Goal: Task Accomplishment & Management: Complete application form

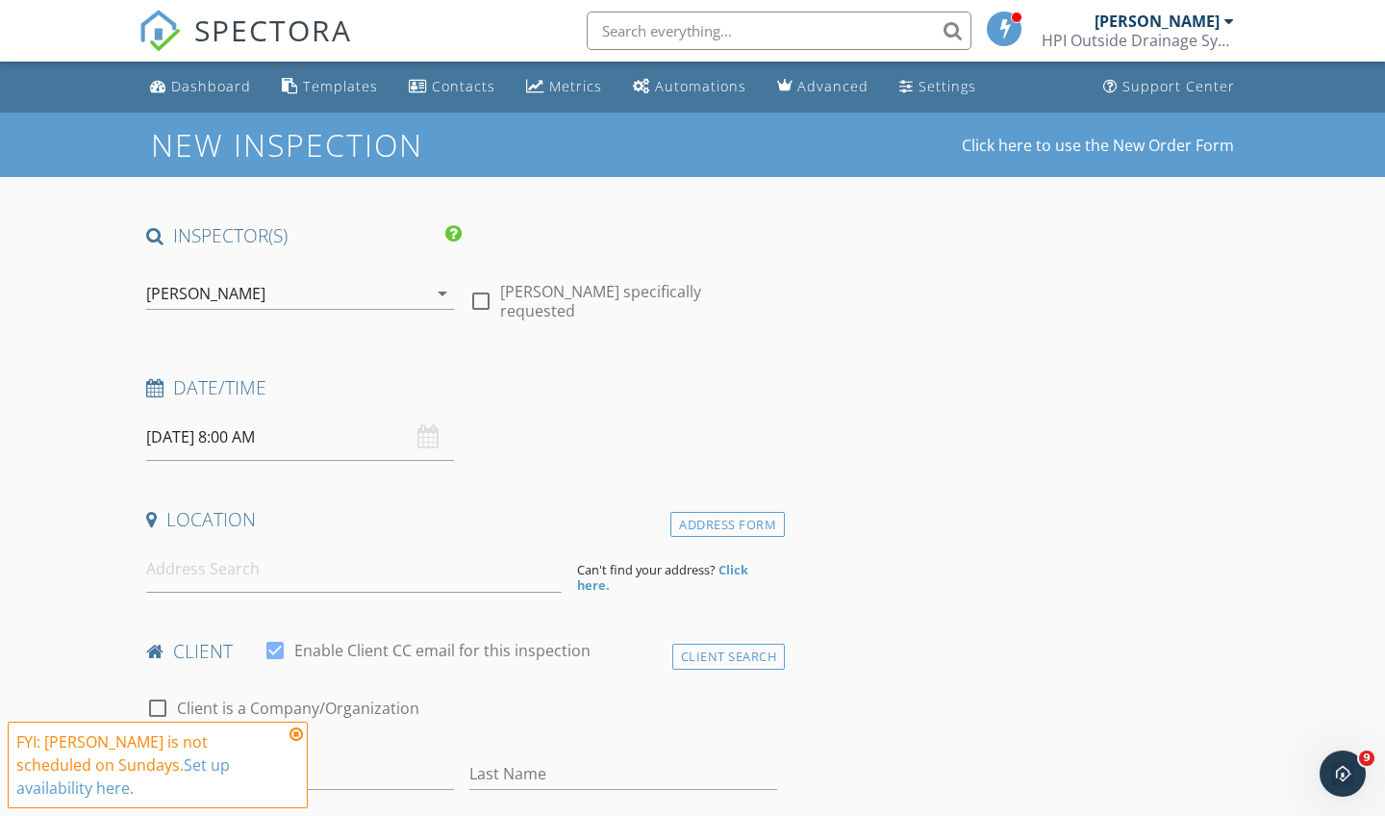
click at [373, 438] on input "[DATE] 8:00 AM" at bounding box center [300, 437] width 308 height 47
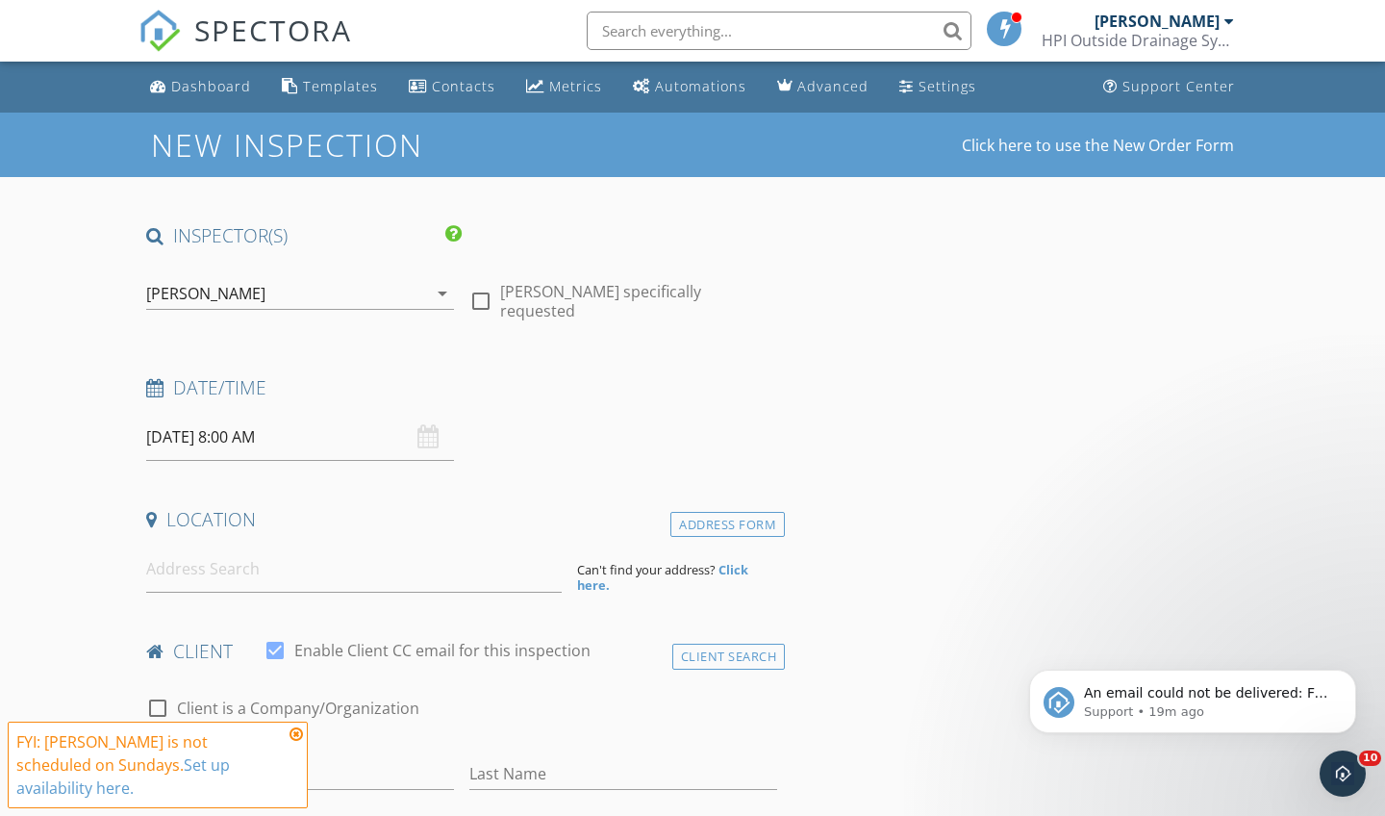
click at [293, 742] on icon at bounding box center [295, 733] width 13 height 15
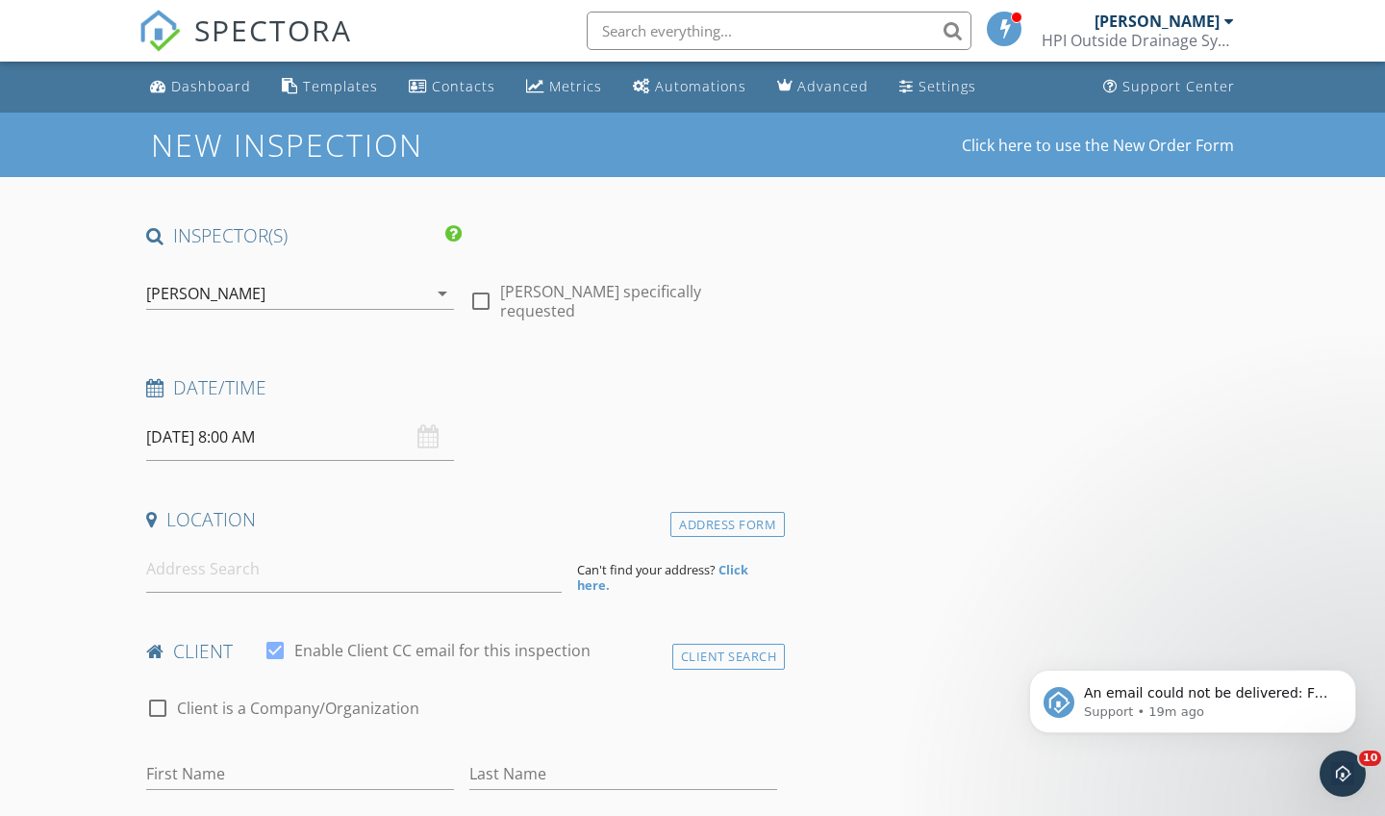
click at [253, 422] on input "[DATE] 8:00 AM" at bounding box center [300, 437] width 308 height 47
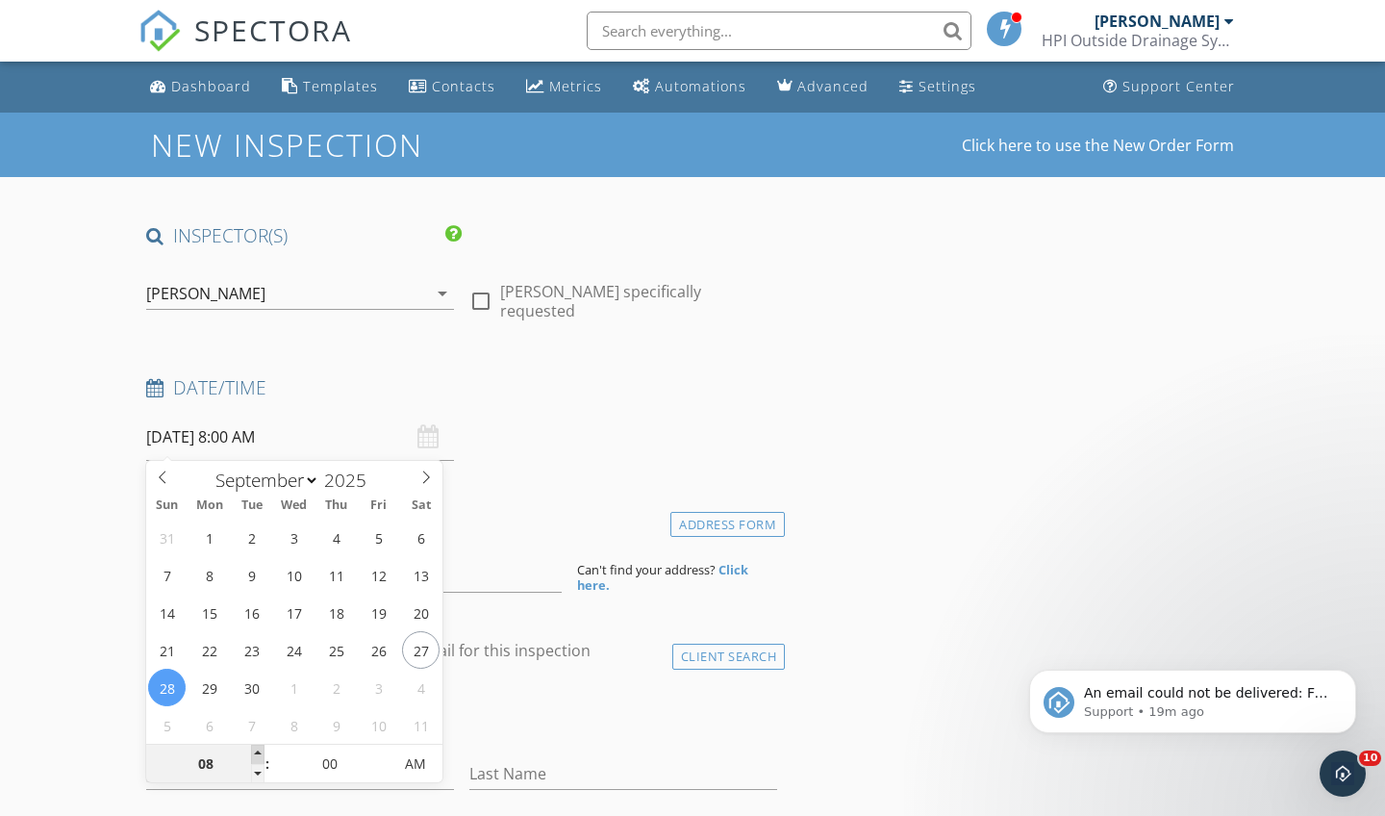
type input "09"
type input "[DATE] 9:00 AM"
click at [260, 755] on span at bounding box center [257, 753] width 13 height 19
type input "10"
type input "[DATE] 10:00 AM"
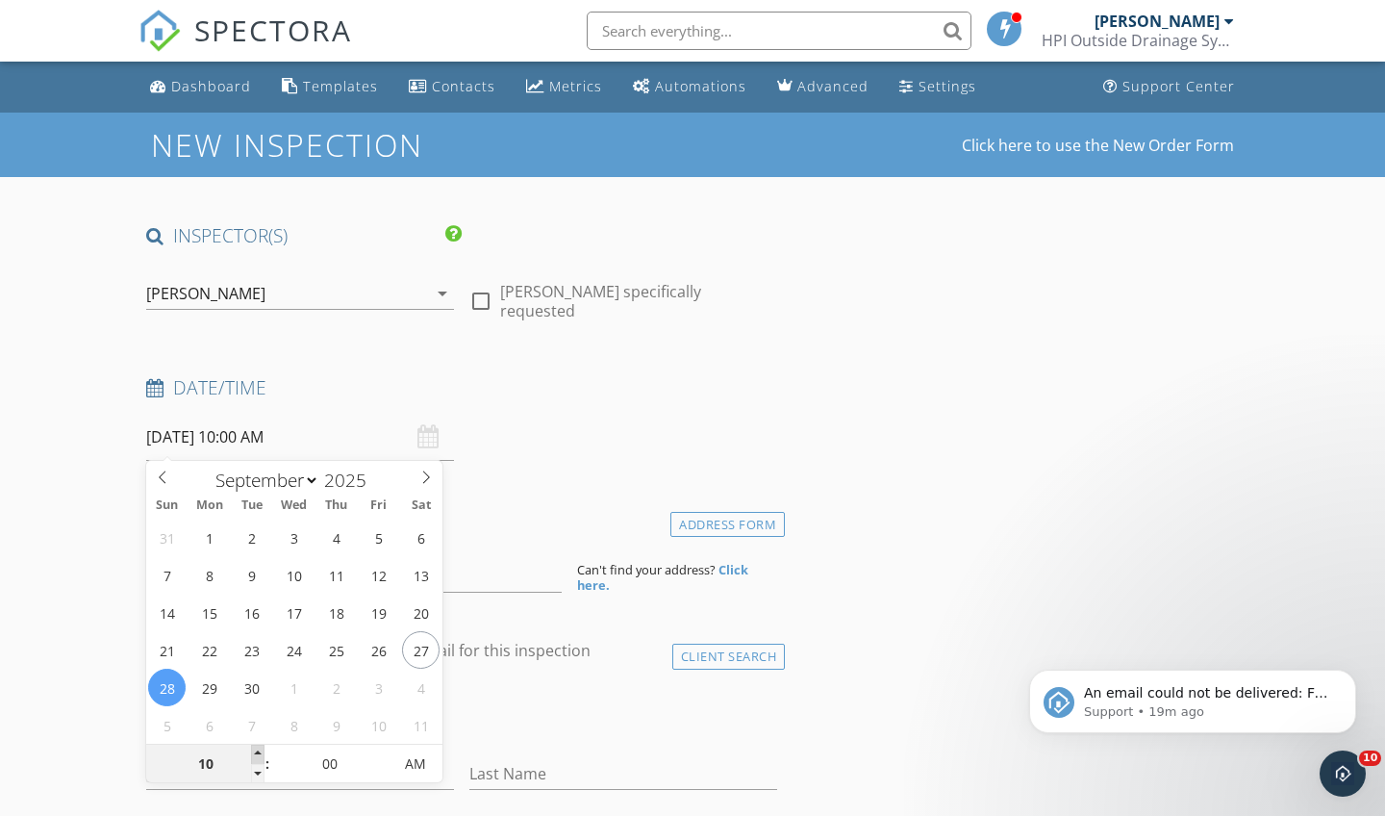
click at [260, 755] on span at bounding box center [257, 753] width 13 height 19
type input "11"
type input "[DATE] 11:00 AM"
click at [260, 755] on span at bounding box center [257, 753] width 13 height 19
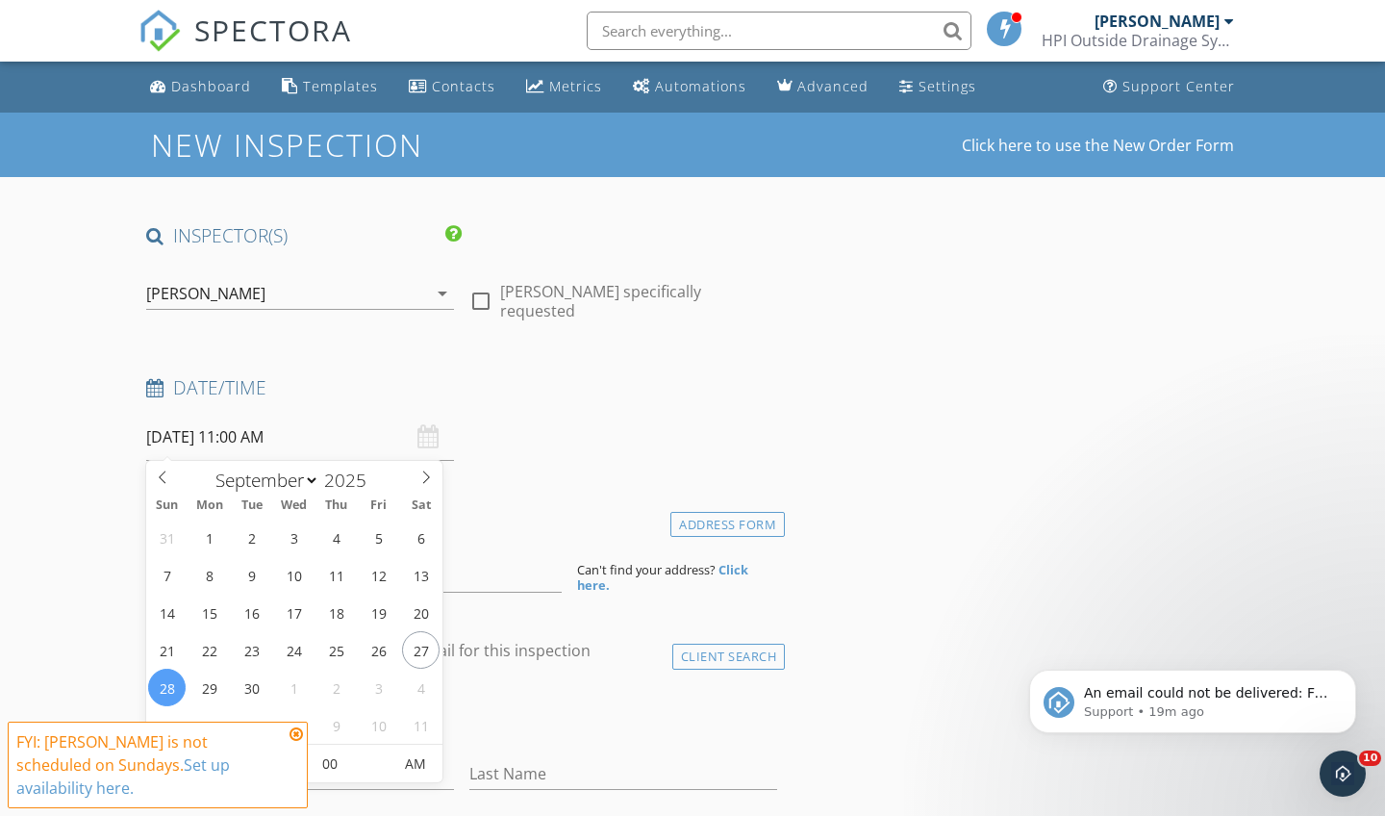
click at [296, 742] on icon at bounding box center [295, 733] width 13 height 15
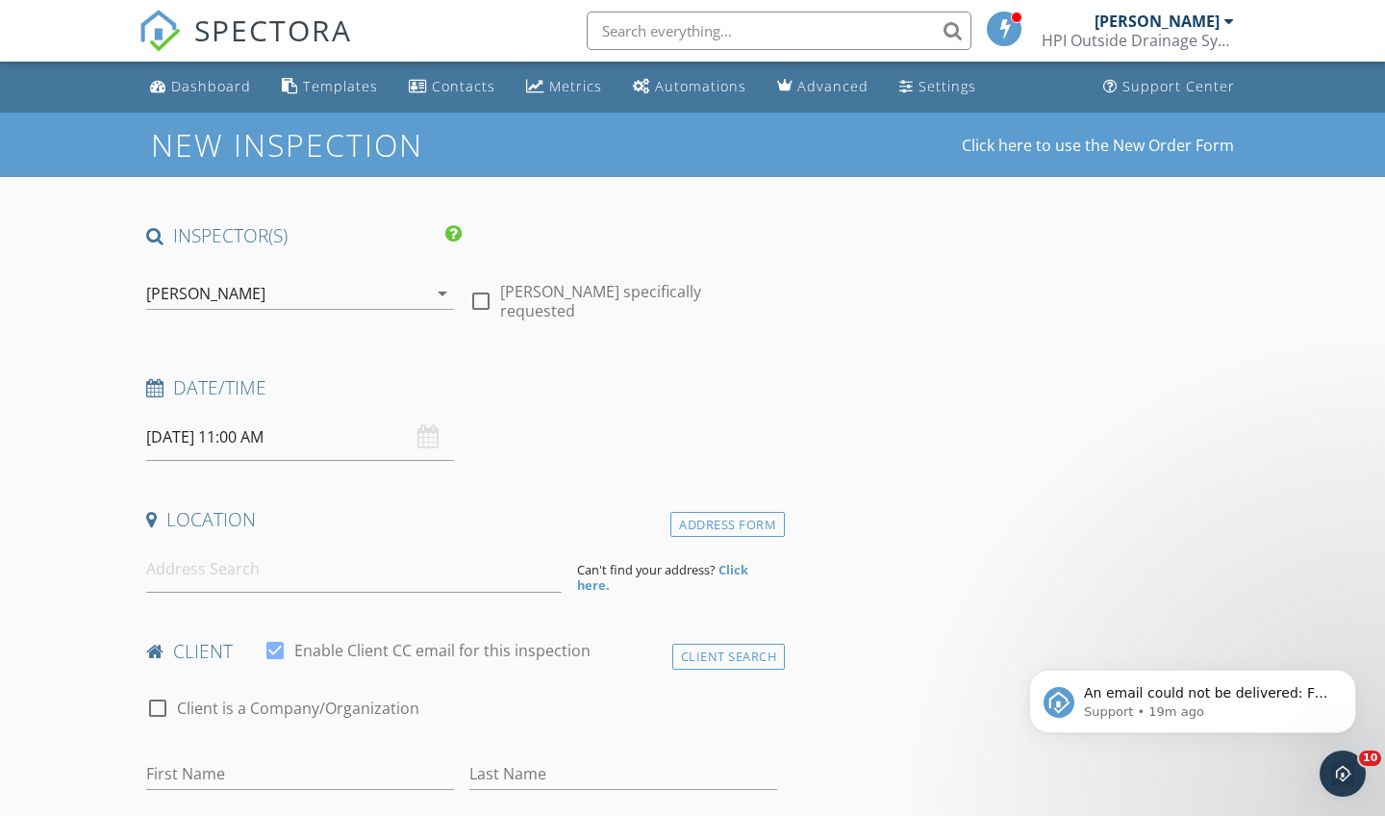
click at [293, 447] on input "[DATE] 11:00 AM" at bounding box center [300, 437] width 308 height 47
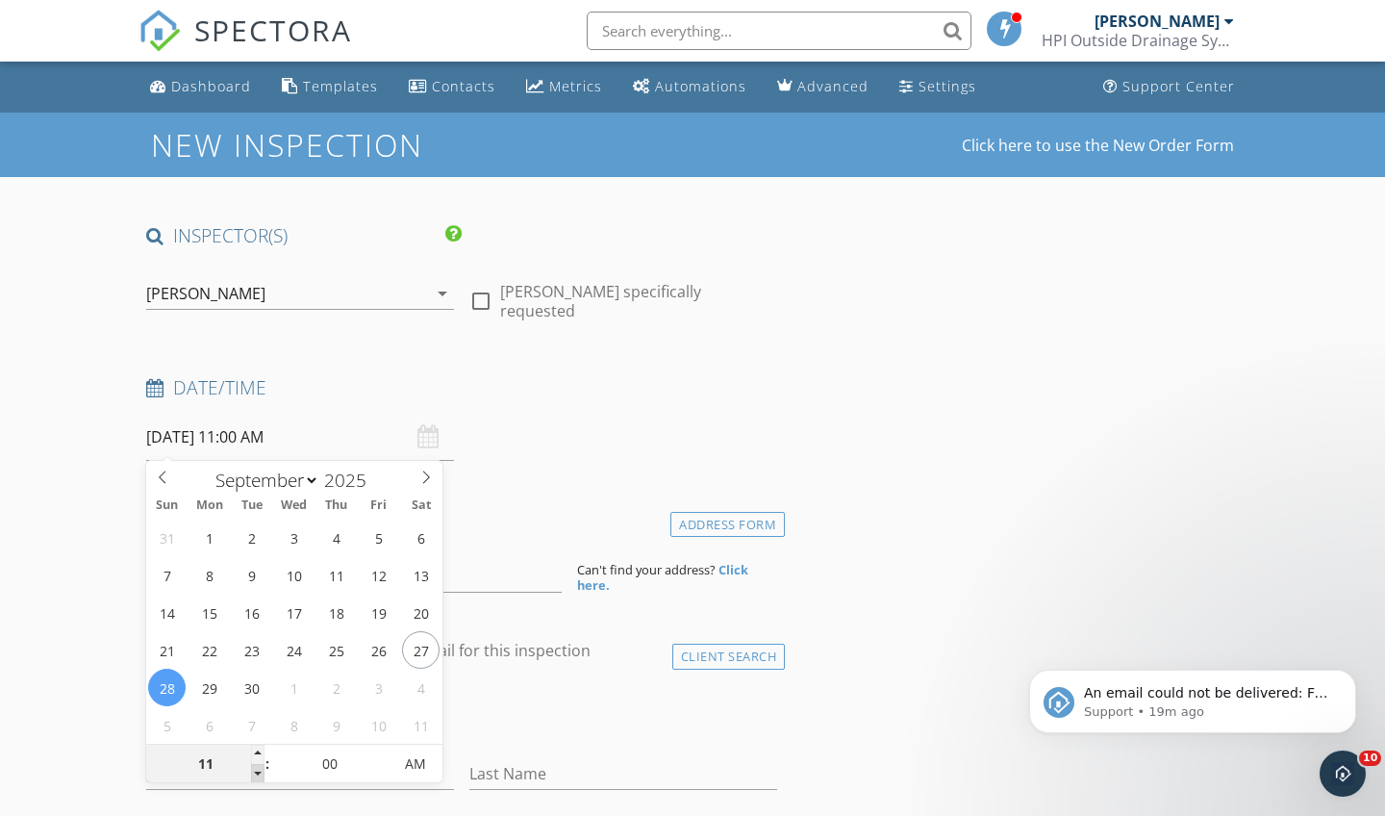
type input "10"
type input "[DATE] 10:00 AM"
click at [255, 779] on span at bounding box center [257, 773] width 13 height 19
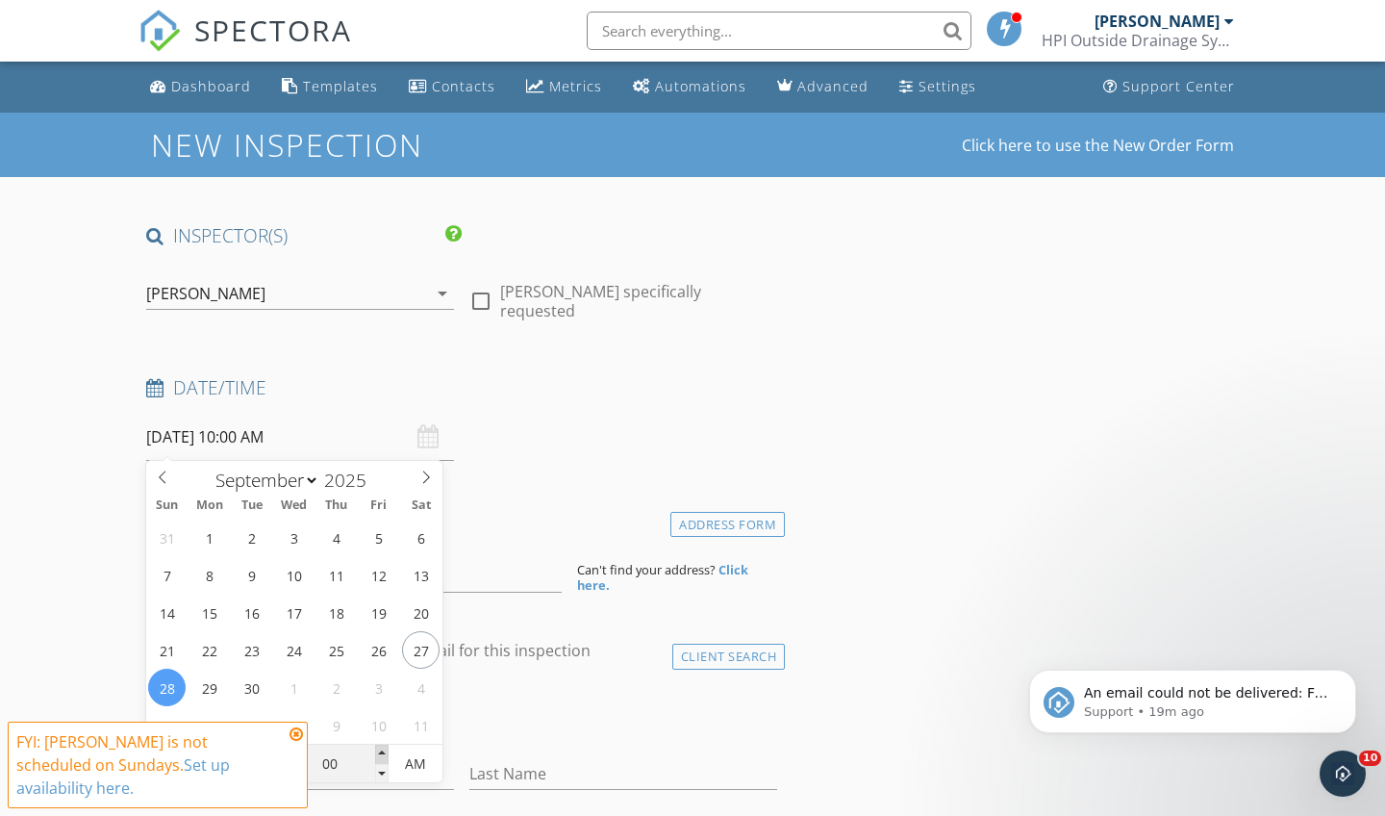
type input "05"
type input "[DATE] 10:05 AM"
click at [384, 753] on span at bounding box center [381, 753] width 13 height 19
type input "10"
type input "[DATE] 10:10 AM"
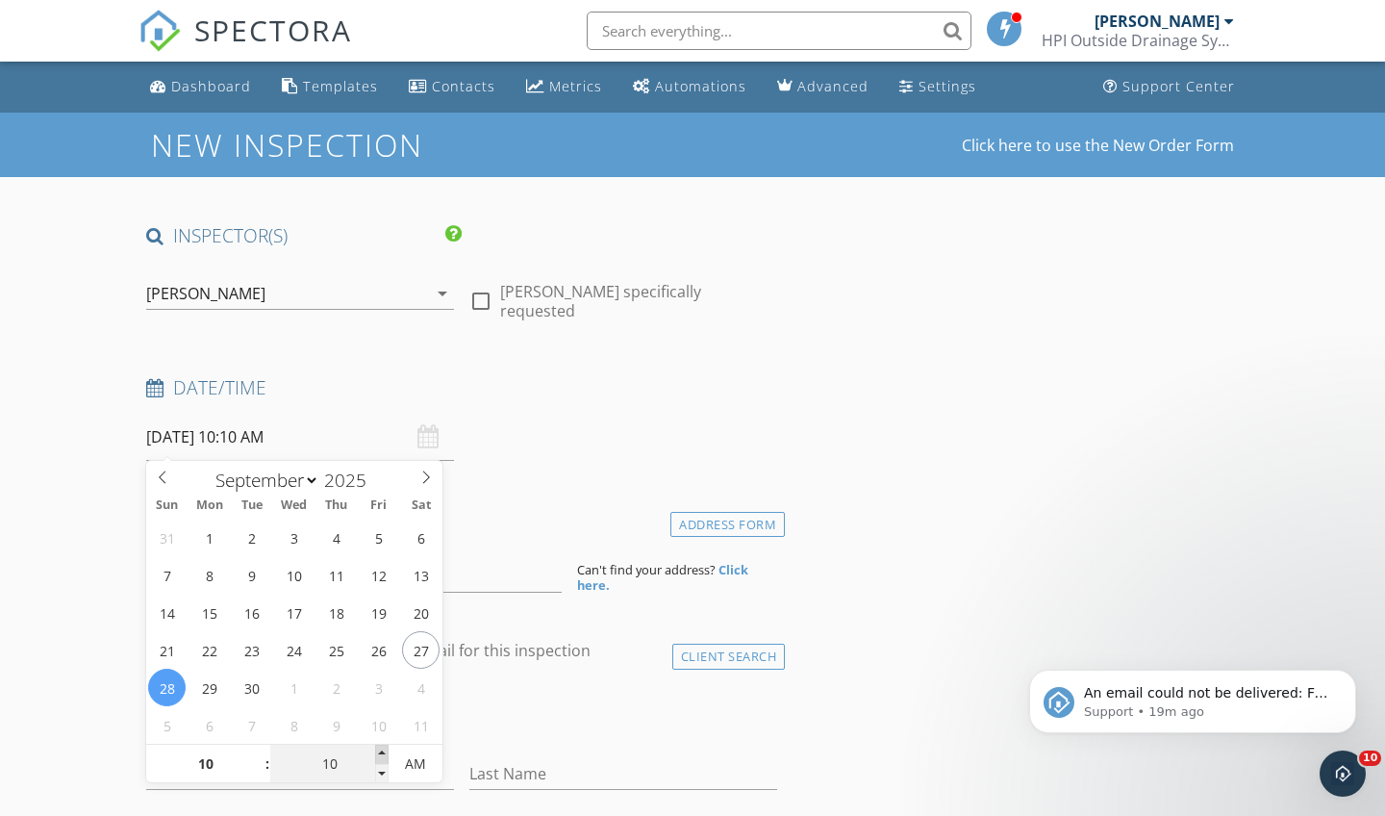
click at [384, 753] on span at bounding box center [381, 753] width 13 height 19
type input "15"
type input "[DATE] 10:15 AM"
click at [384, 753] on span at bounding box center [381, 753] width 13 height 19
type input "20"
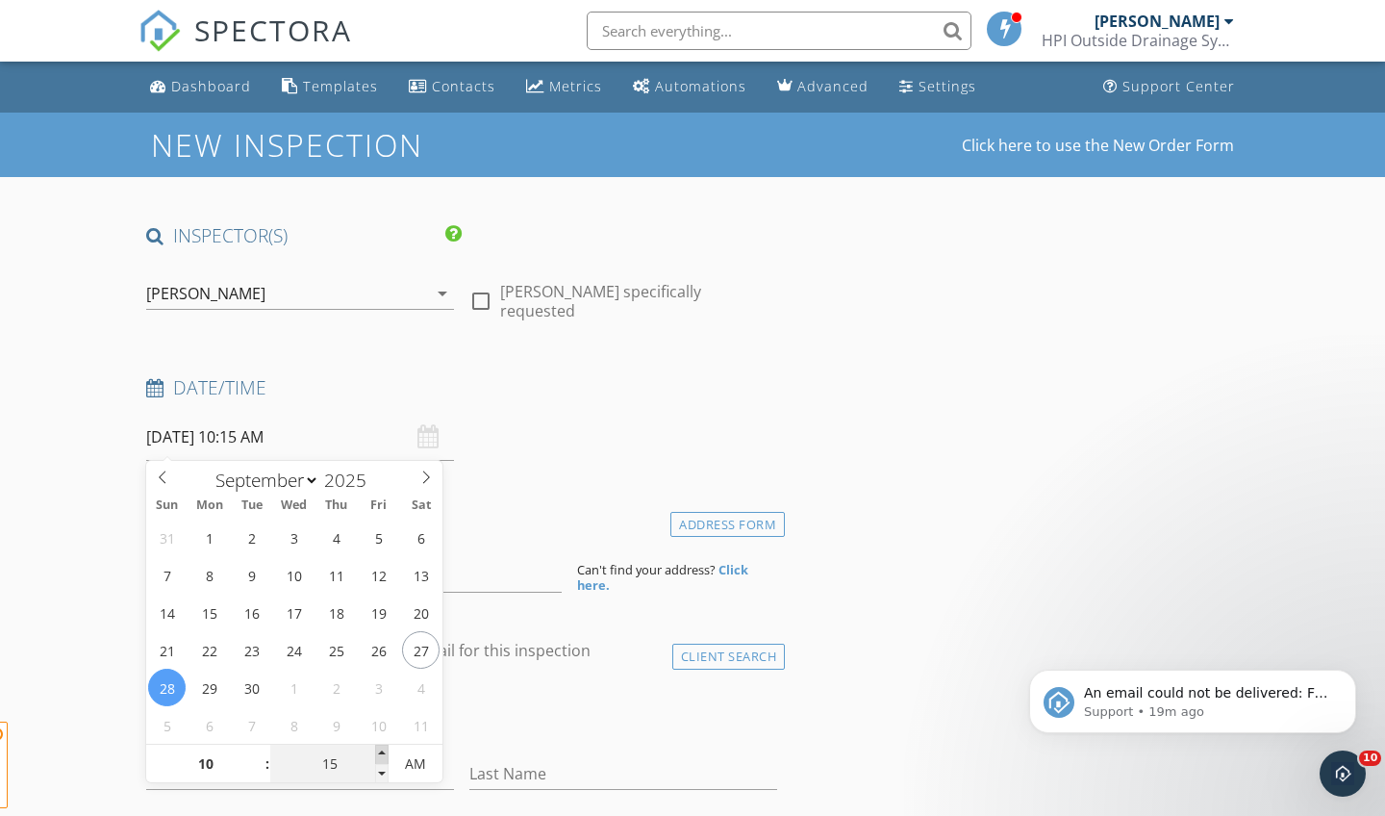
type input "[DATE] 10:20 AM"
click at [384, 753] on span at bounding box center [381, 753] width 13 height 19
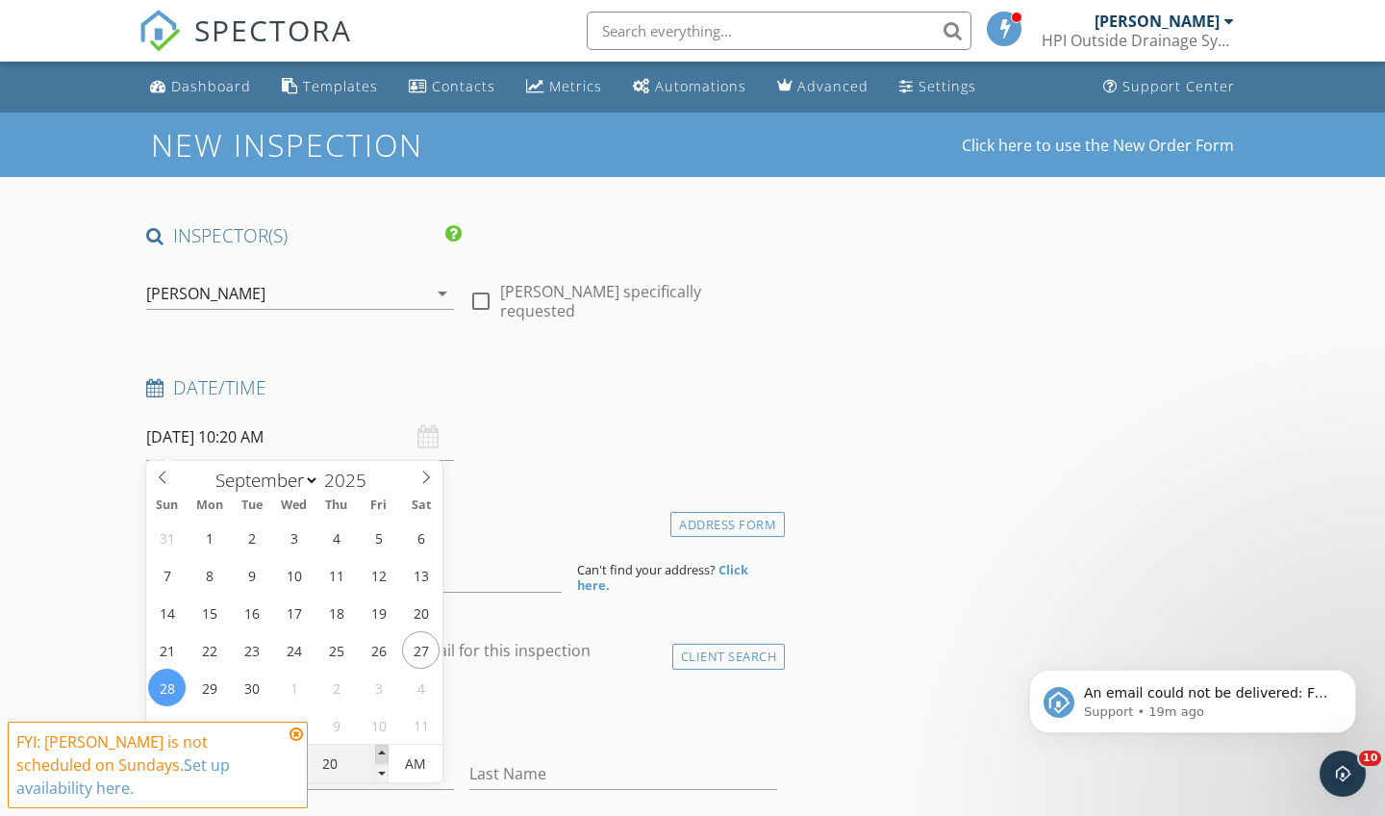
type input "25"
type input "[DATE] 10:25 AM"
click at [384, 753] on span at bounding box center [381, 753] width 13 height 19
type input "30"
type input "[DATE] 10:30 AM"
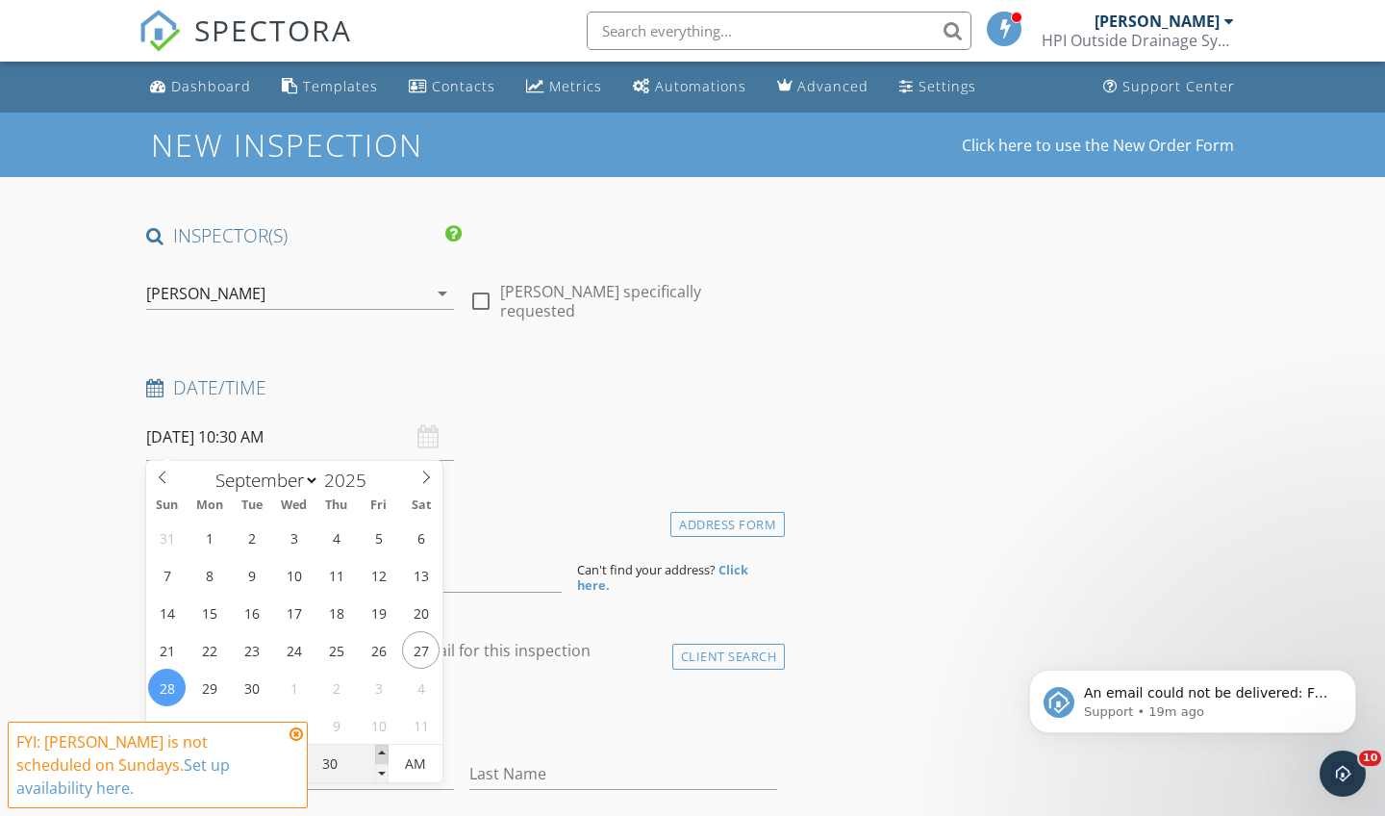
click at [384, 753] on span at bounding box center [381, 753] width 13 height 19
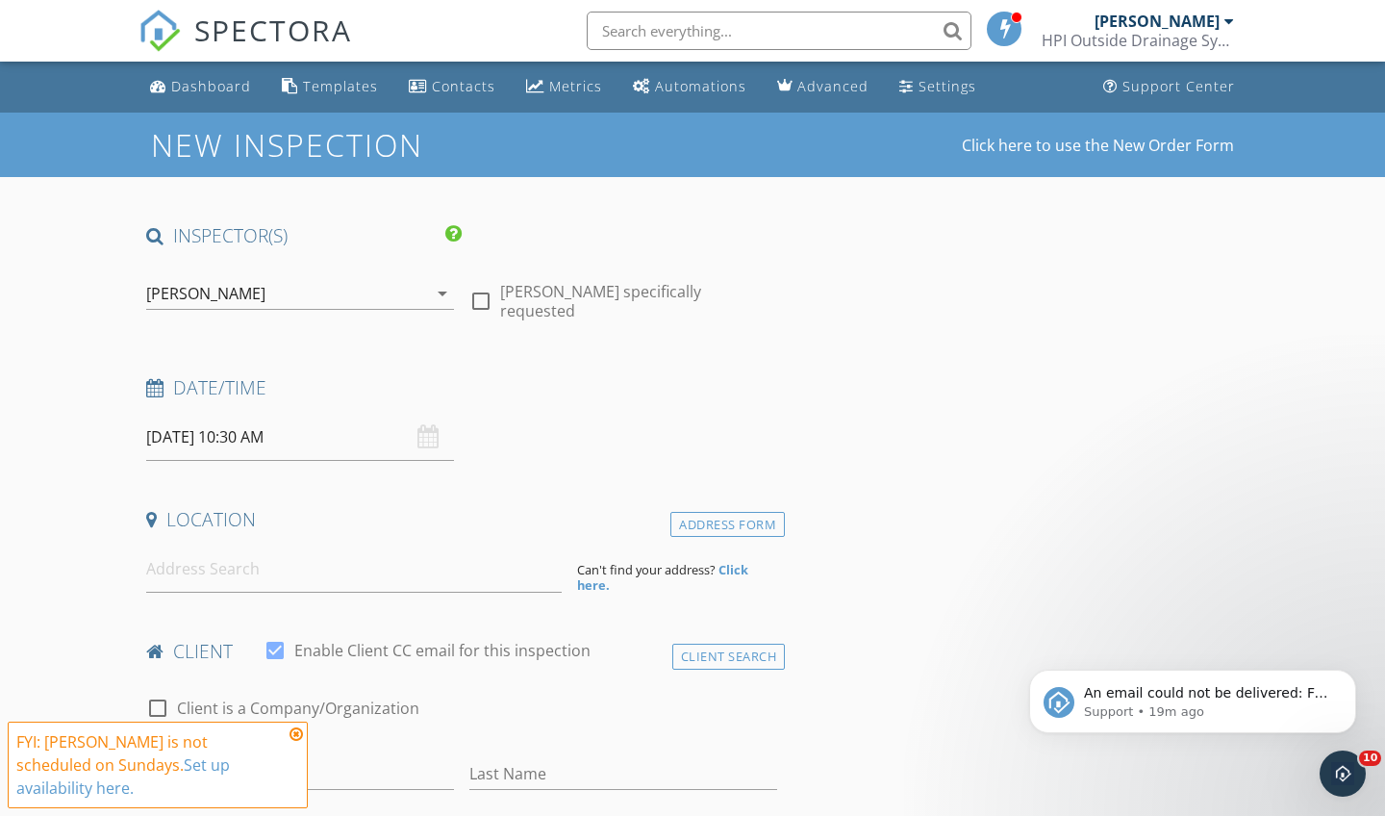
click at [489, 726] on div "check_box_outline_blank Client is a Company/Organization" at bounding box center [461, 717] width 631 height 50
click at [415, 579] on input at bounding box center [353, 568] width 415 height 47
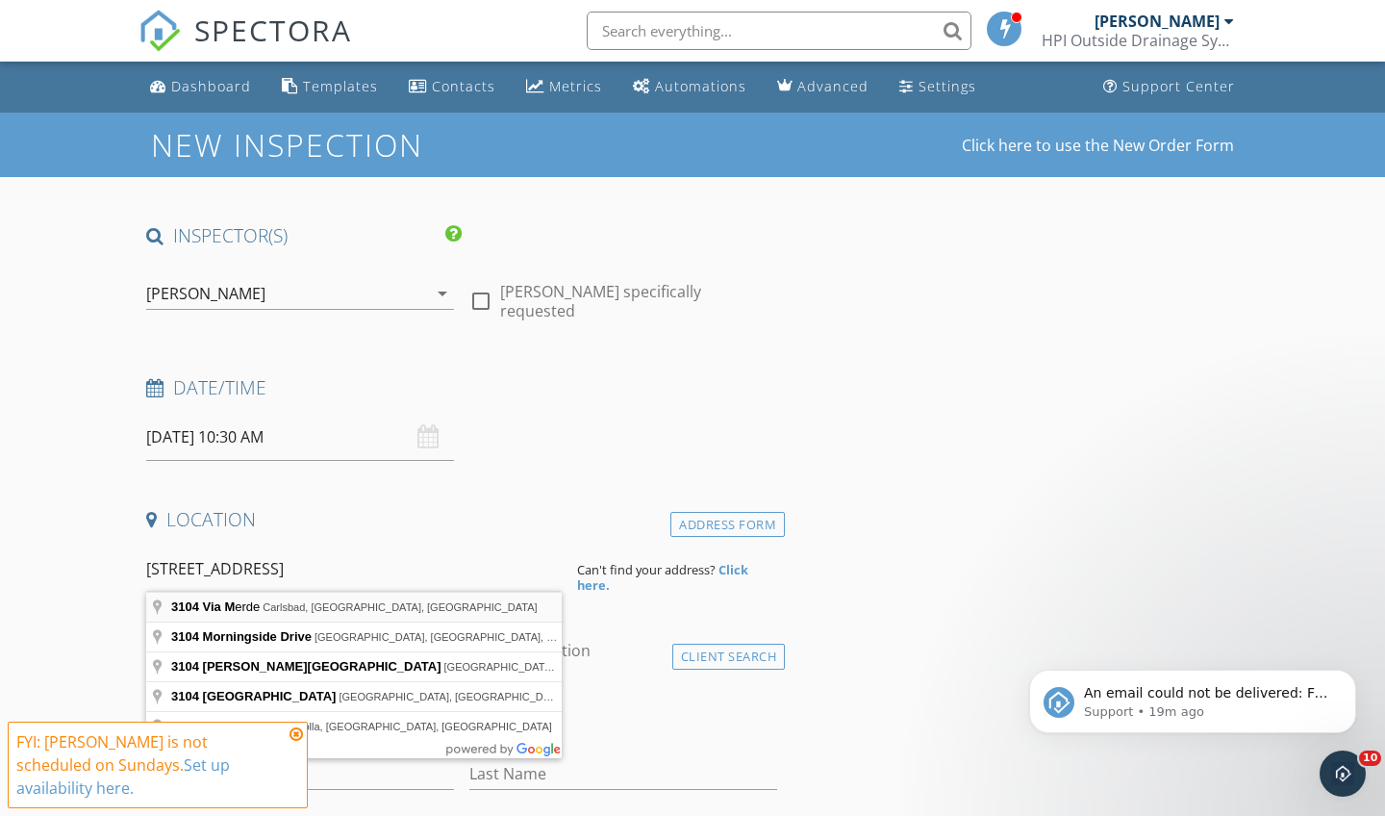
type input "[STREET_ADDRESS]"
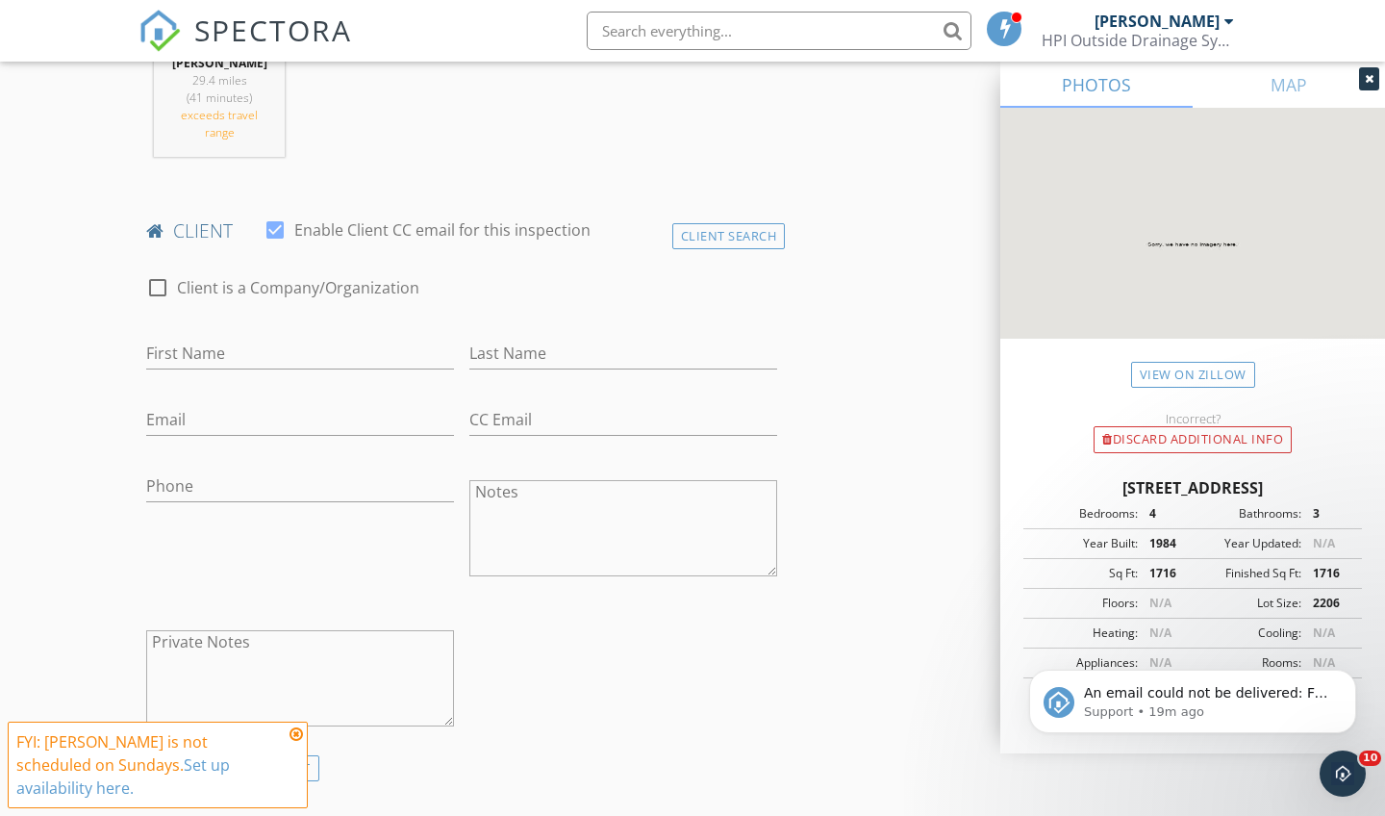
scroll to position [838, 0]
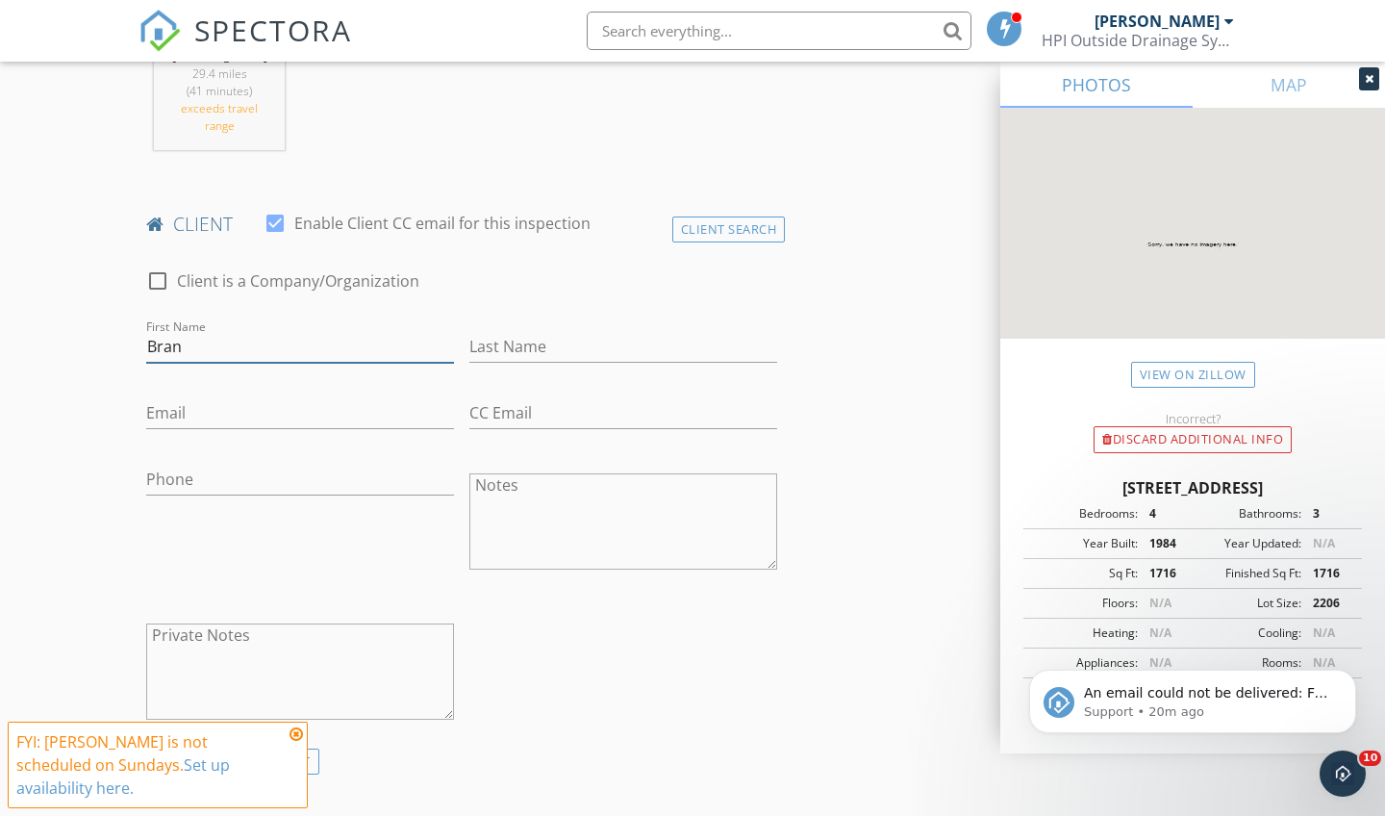
type input "[PERSON_NAME]"
type input "[EMAIL_ADDRESS][DOMAIN_NAME]"
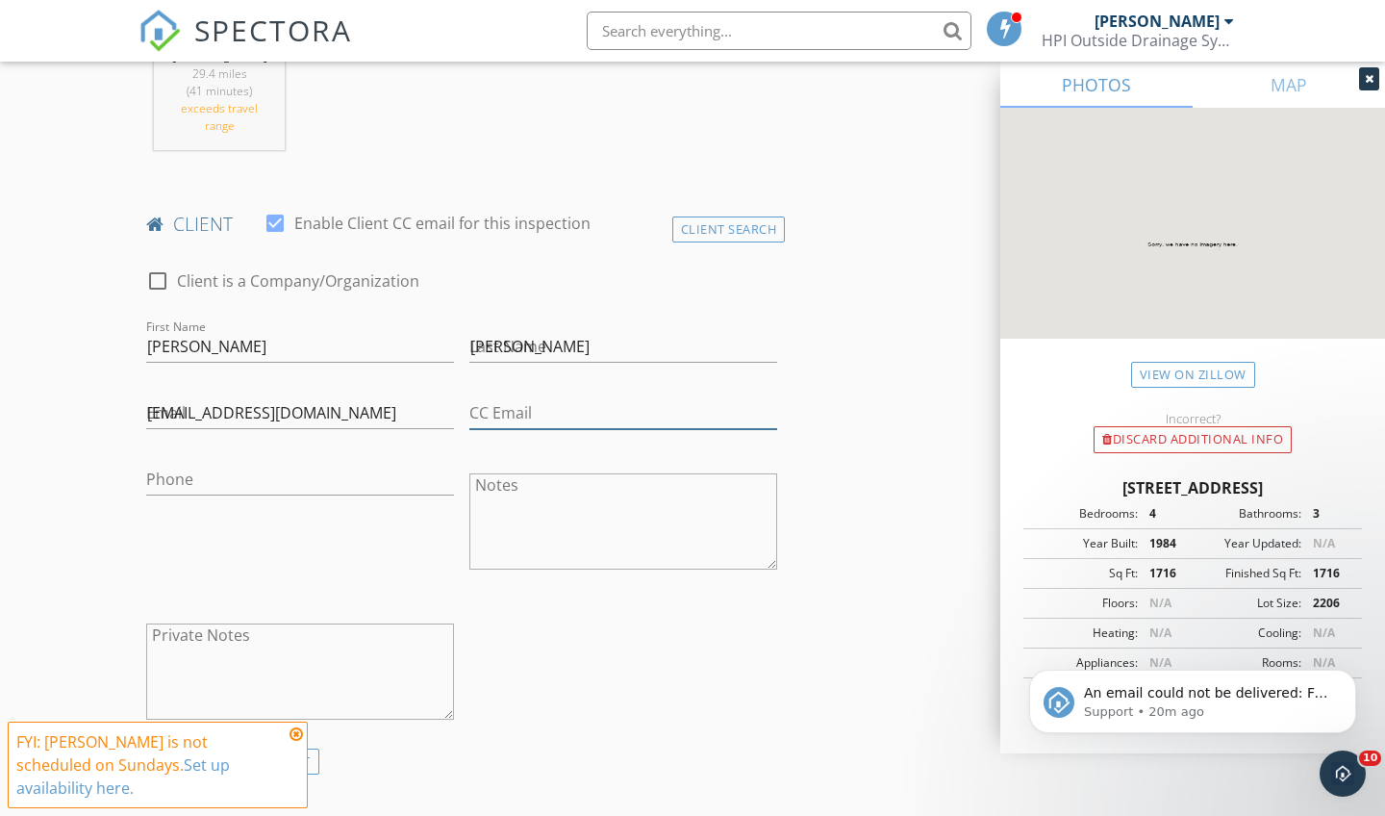
type input "[EMAIL_ADDRESS][DOMAIN_NAME]"
drag, startPoint x: 750, startPoint y: 405, endPoint x: 453, endPoint y: 412, distance: 297.3
click at [453, 412] on div "check_box_outline_blank Client is a Company/Organization First Name [PERSON_NAM…" at bounding box center [461, 501] width 646 height 503
drag, startPoint x: 418, startPoint y: 414, endPoint x: 111, endPoint y: 408, distance: 307.8
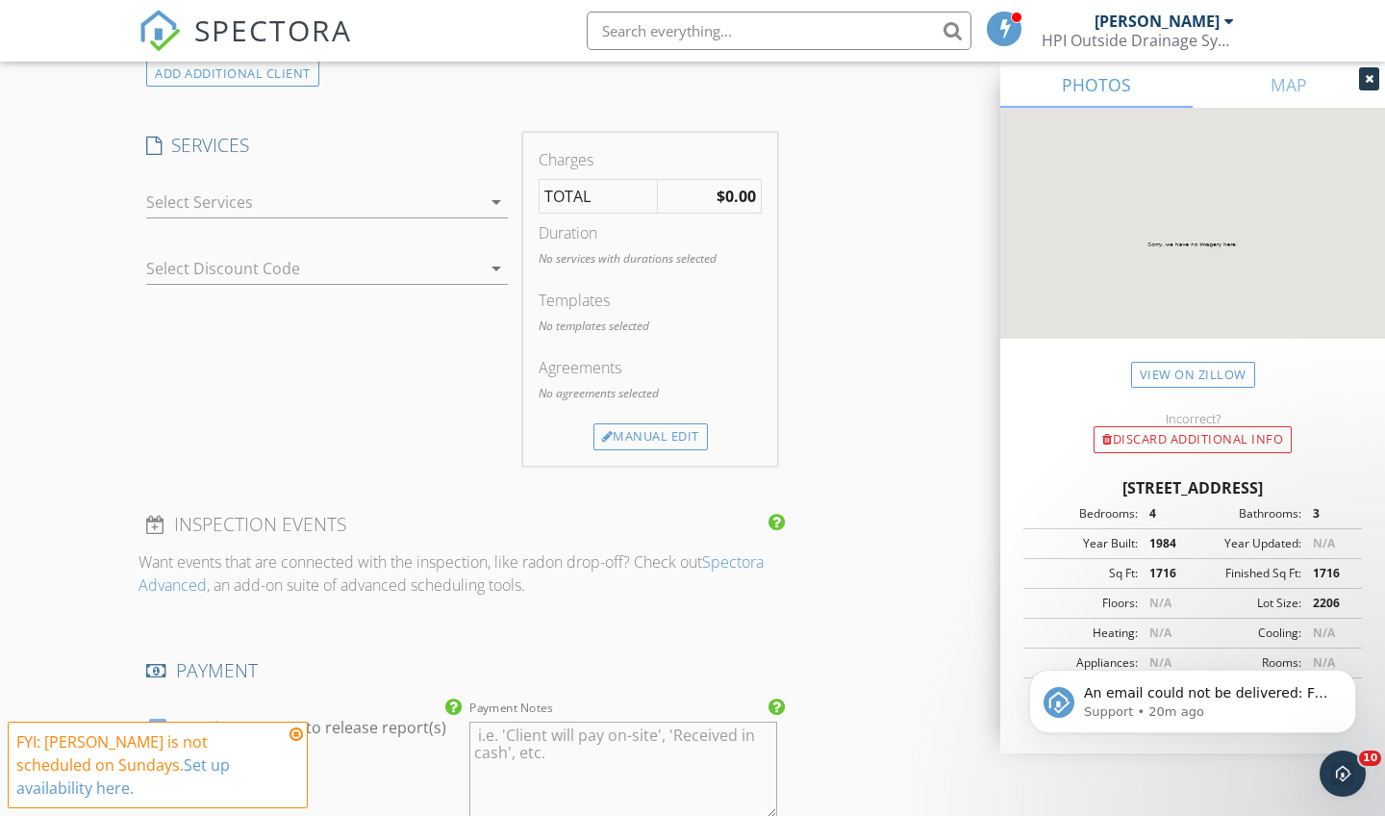
scroll to position [1533, 0]
click at [496, 198] on icon "arrow_drop_down" at bounding box center [496, 199] width 23 height 23
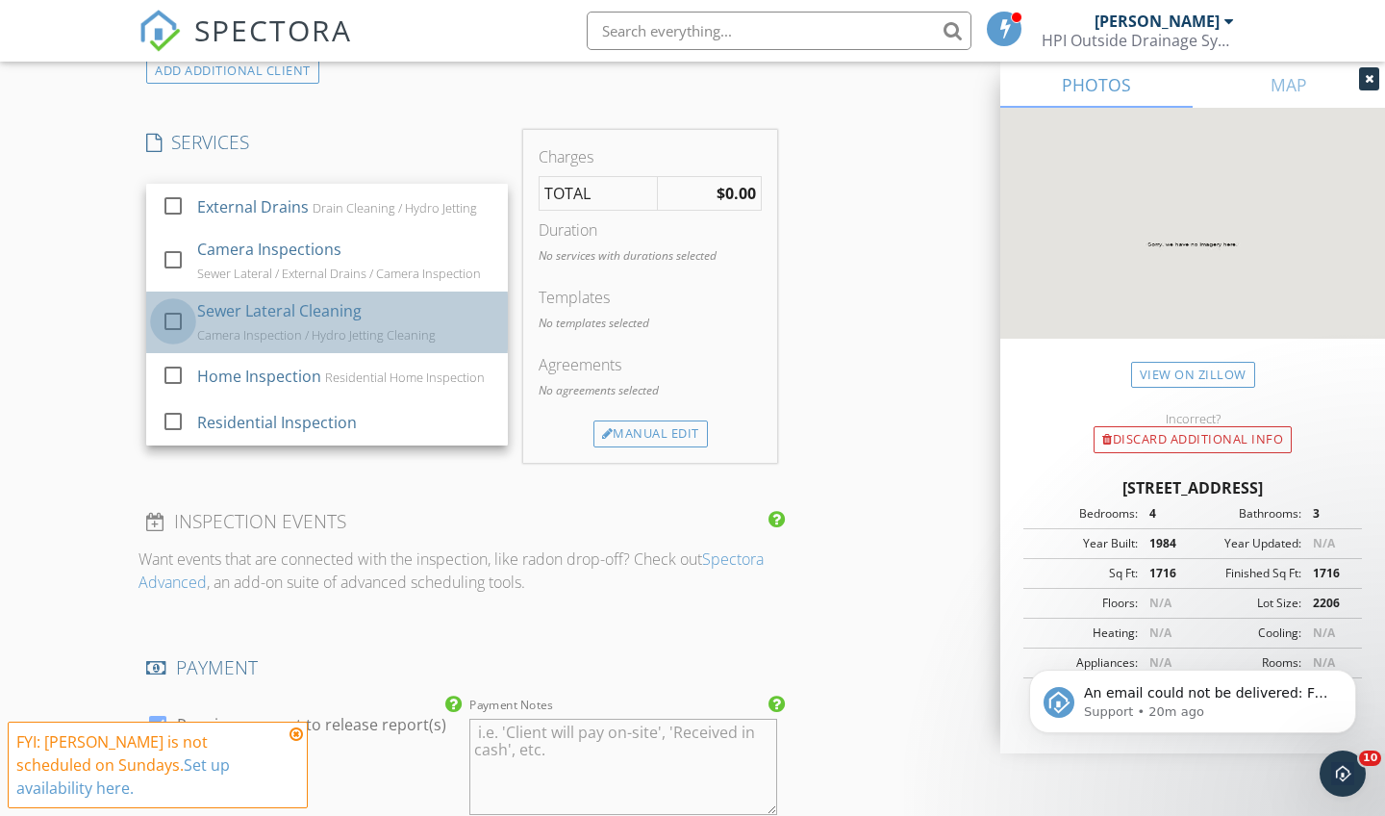
click at [170, 322] on div at bounding box center [173, 321] width 33 height 33
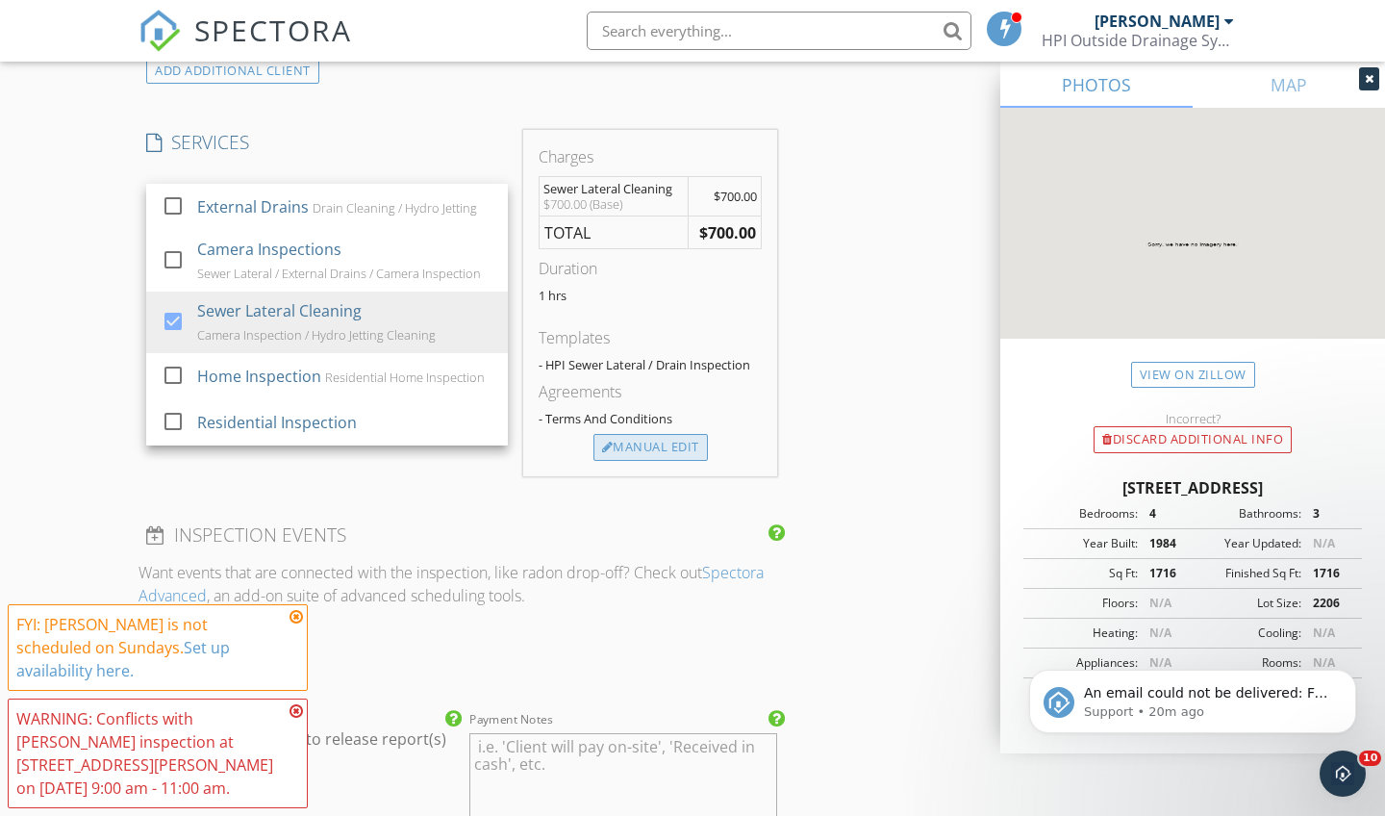
click at [633, 458] on div "Manual Edit" at bounding box center [650, 447] width 114 height 27
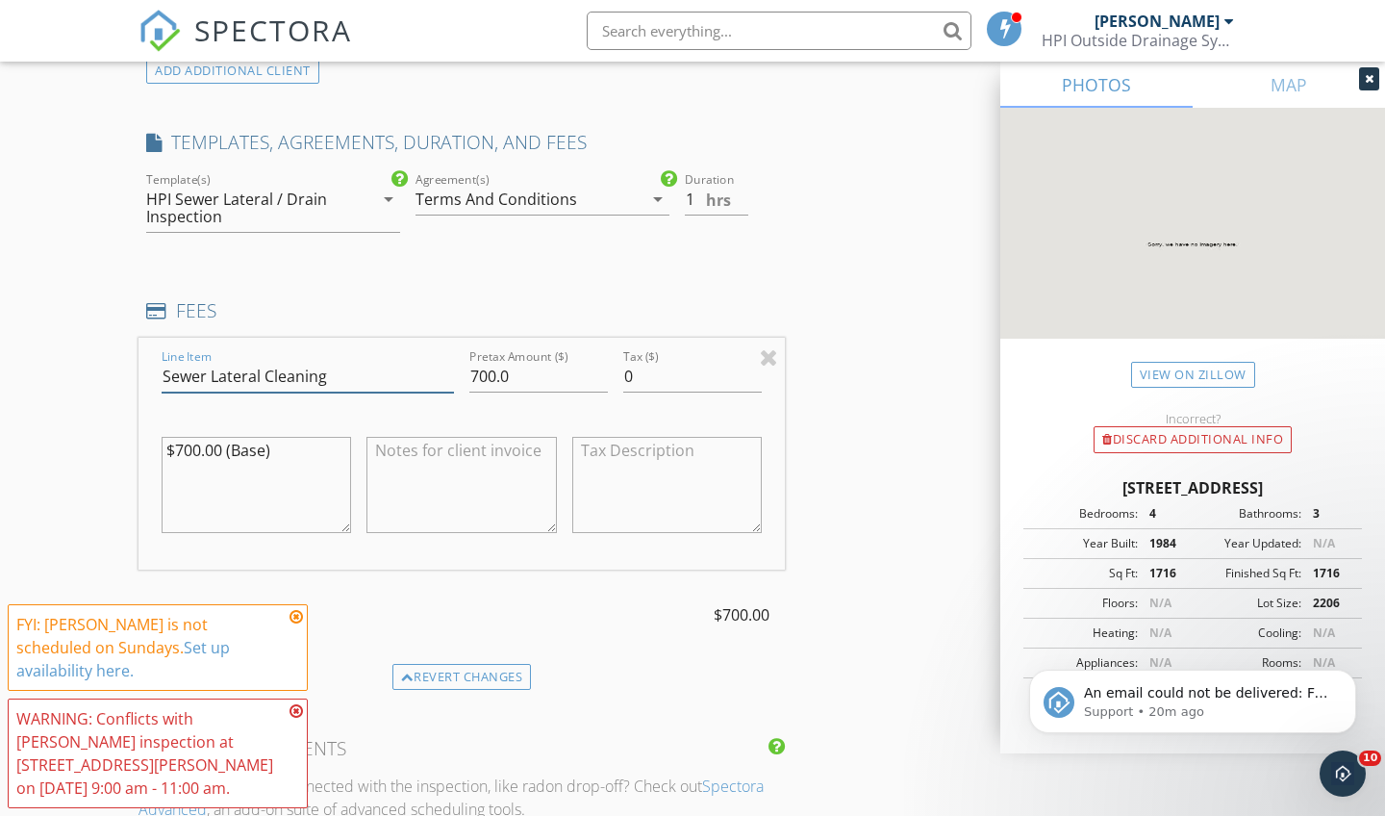
drag, startPoint x: 341, startPoint y: 370, endPoint x: 271, endPoint y: 365, distance: 70.4
type input "Sewer Lateral Camera Insepction"
drag, startPoint x: 492, startPoint y: 379, endPoint x: 474, endPoint y: 375, distance: 18.7
click at [474, 375] on input "700.0" at bounding box center [538, 377] width 138 height 32
type input "275.0"
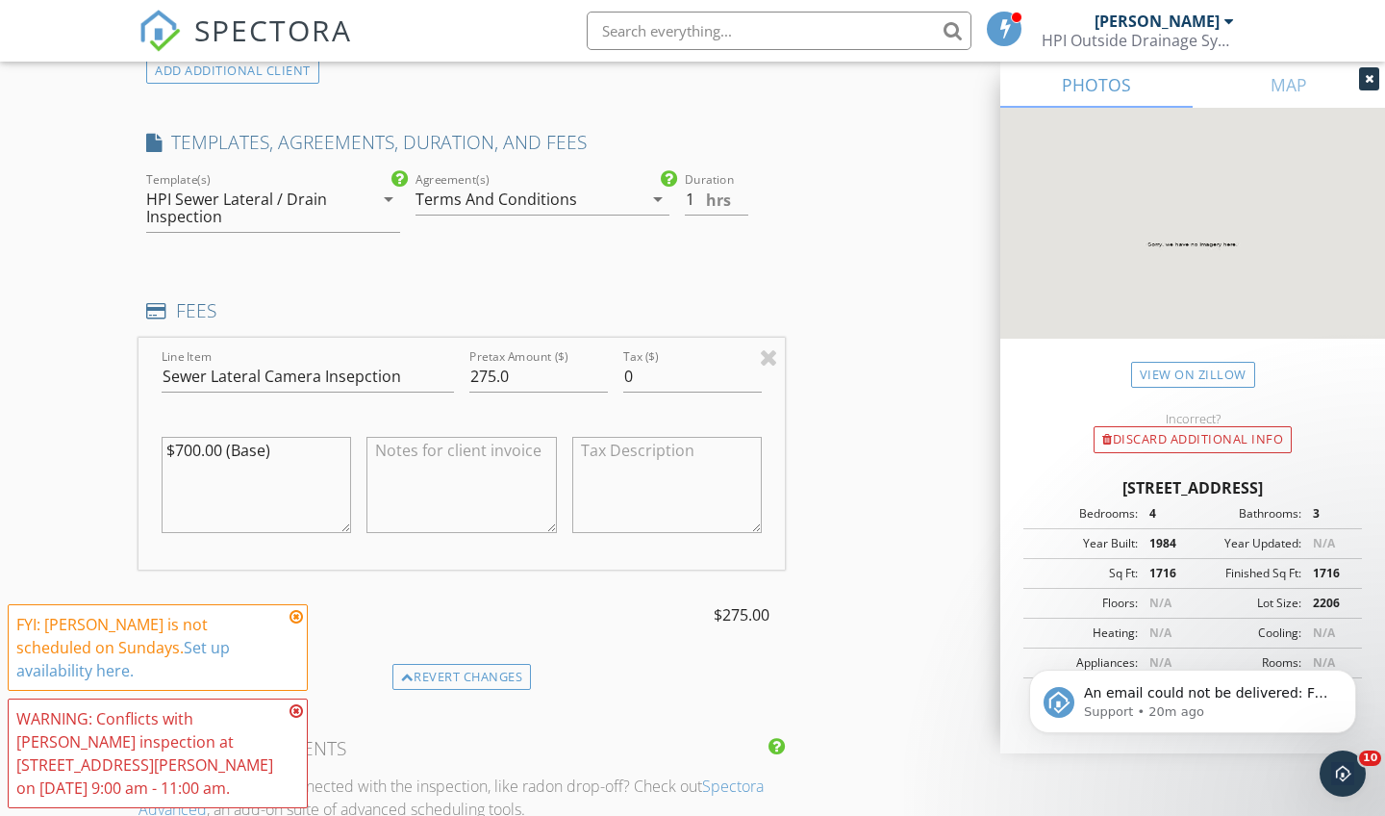
click at [820, 333] on div "INSPECTOR(S) check_box [PERSON_NAME] PRIMARY [PERSON_NAME] arrow_drop_down chec…" at bounding box center [692, 424] width 1108 height 3468
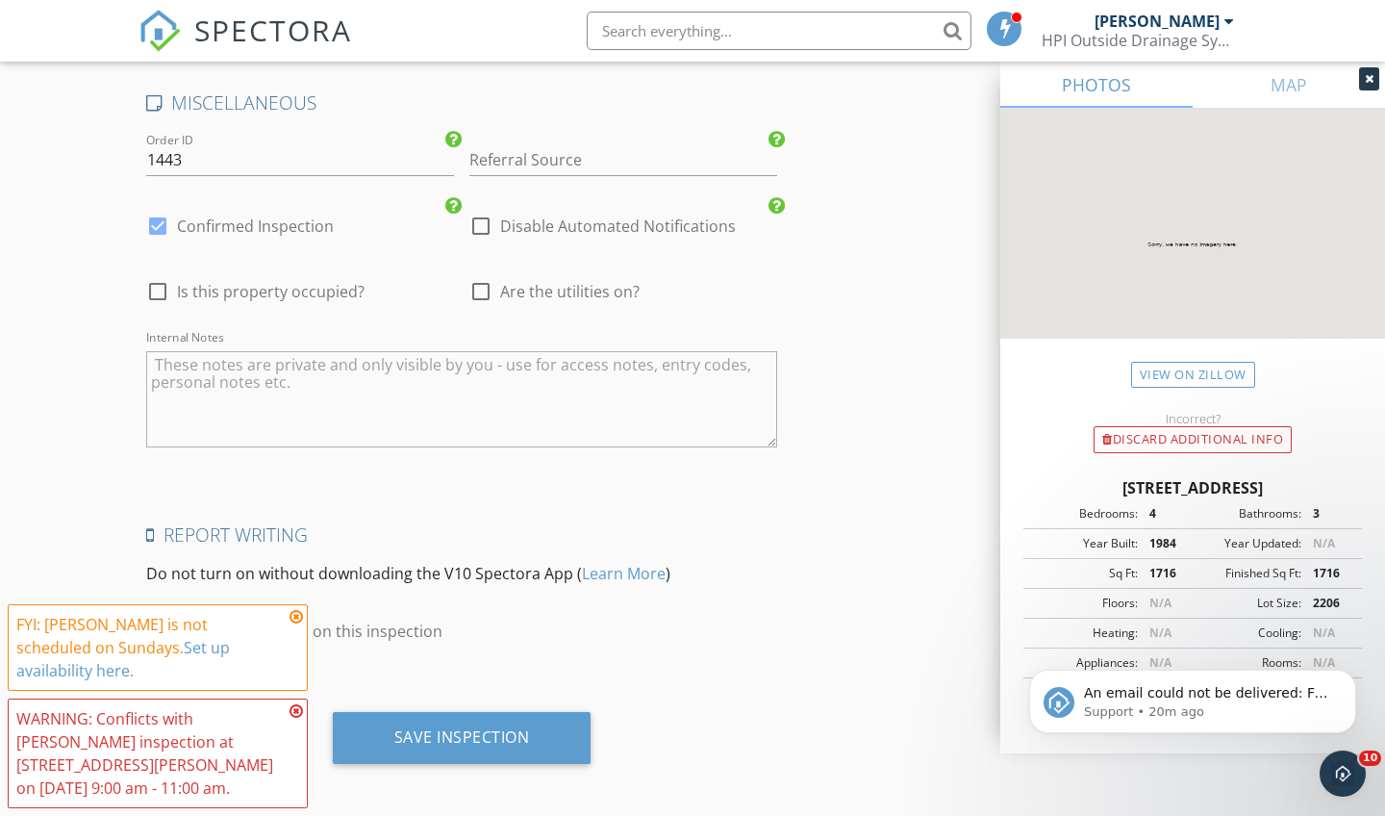
scroll to position [2913, 0]
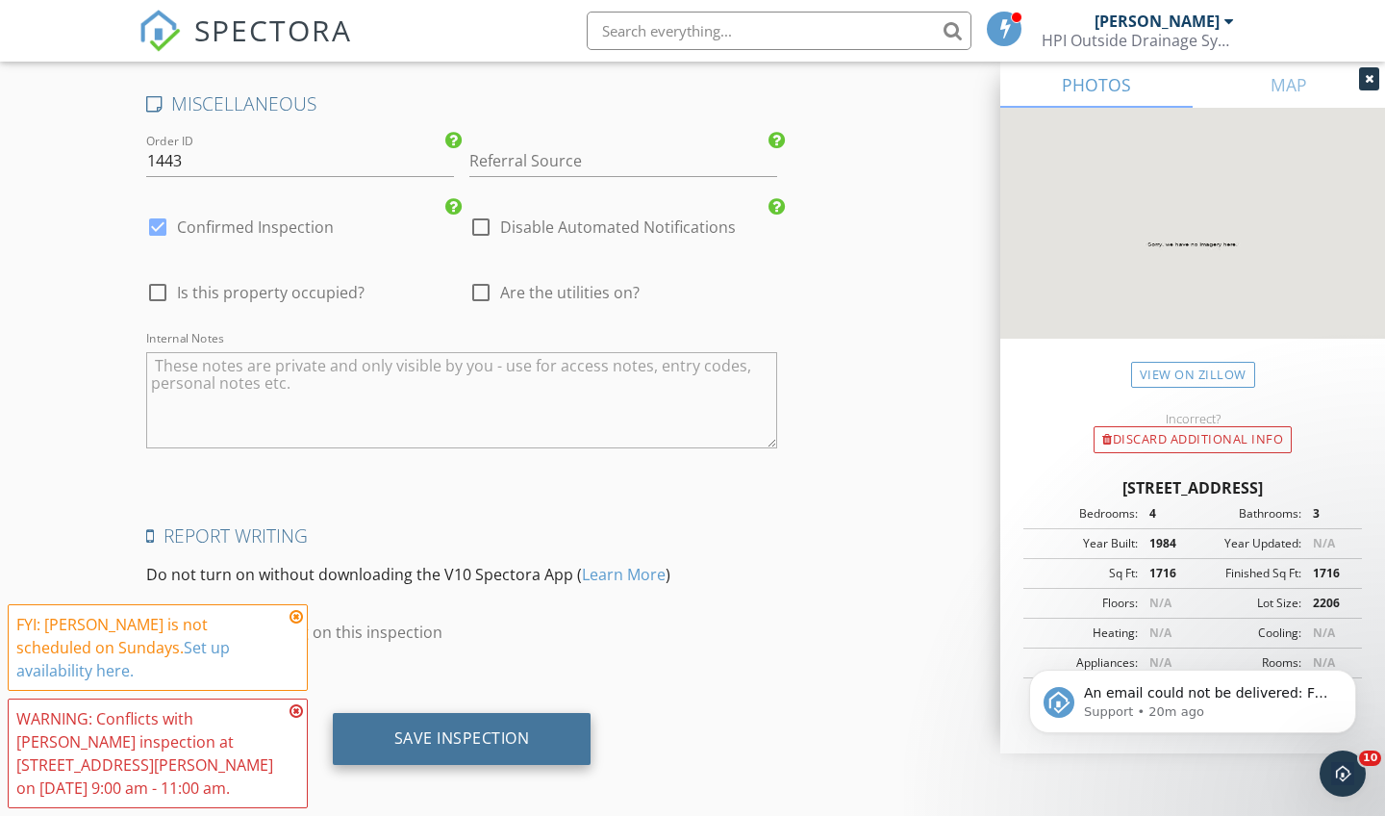
click at [543, 715] on div "Save Inspection" at bounding box center [462, 739] width 259 height 52
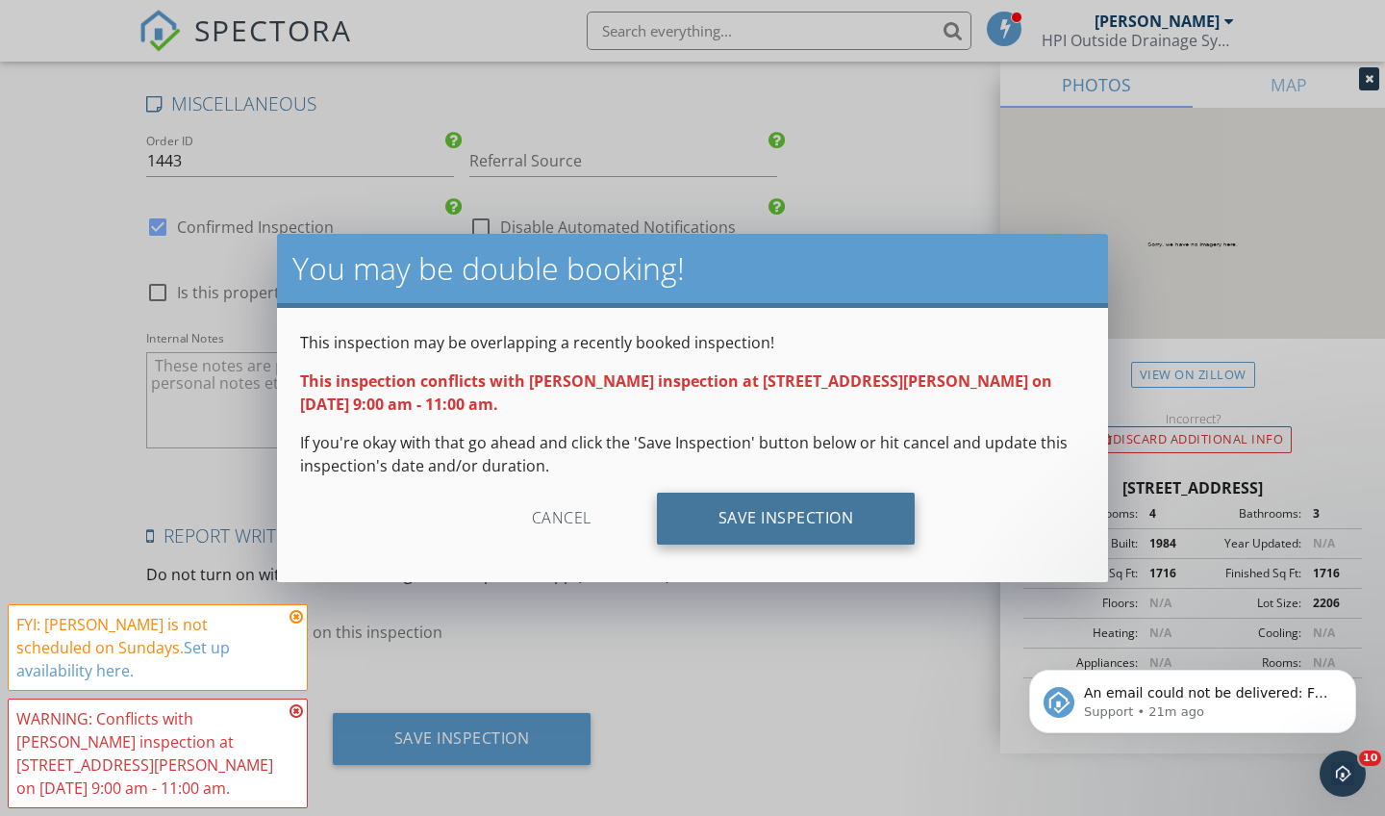
click at [813, 521] on div "Save Inspection" at bounding box center [786, 518] width 259 height 52
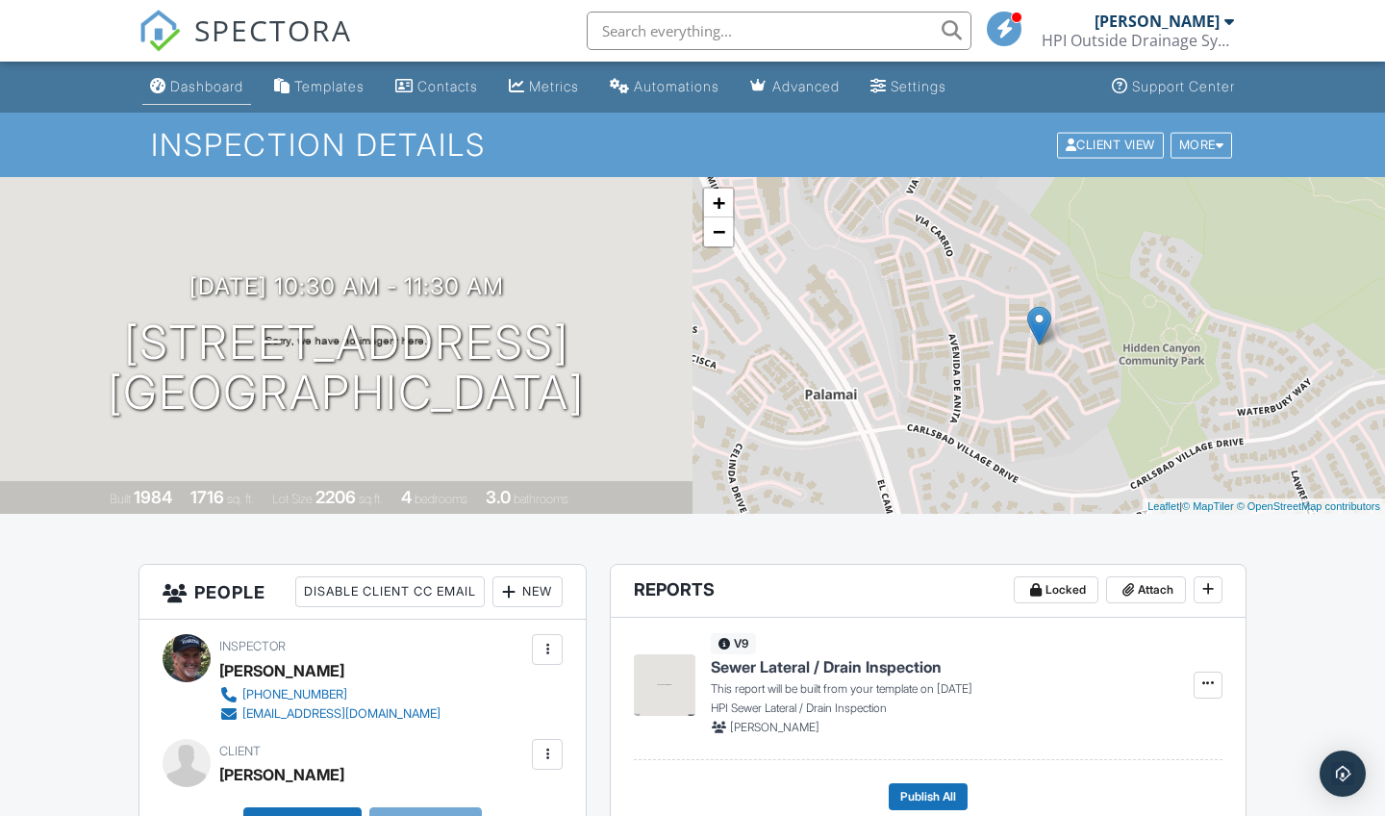
click at [191, 91] on div "Dashboard" at bounding box center [206, 86] width 73 height 16
